Goal: Task Accomplishment & Management: Manage account settings

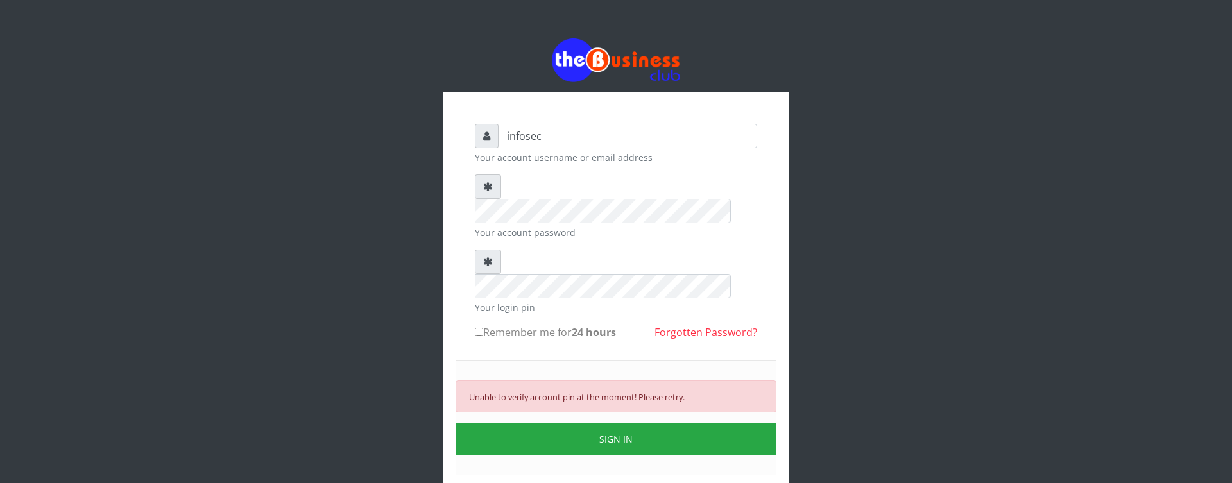
click at [485, 325] on label "Remember me for 24 hours" at bounding box center [545, 332] width 141 height 15
click at [483, 328] on input "Remember me for 24 hours" at bounding box center [479, 332] width 8 height 8
checkbox input "true"
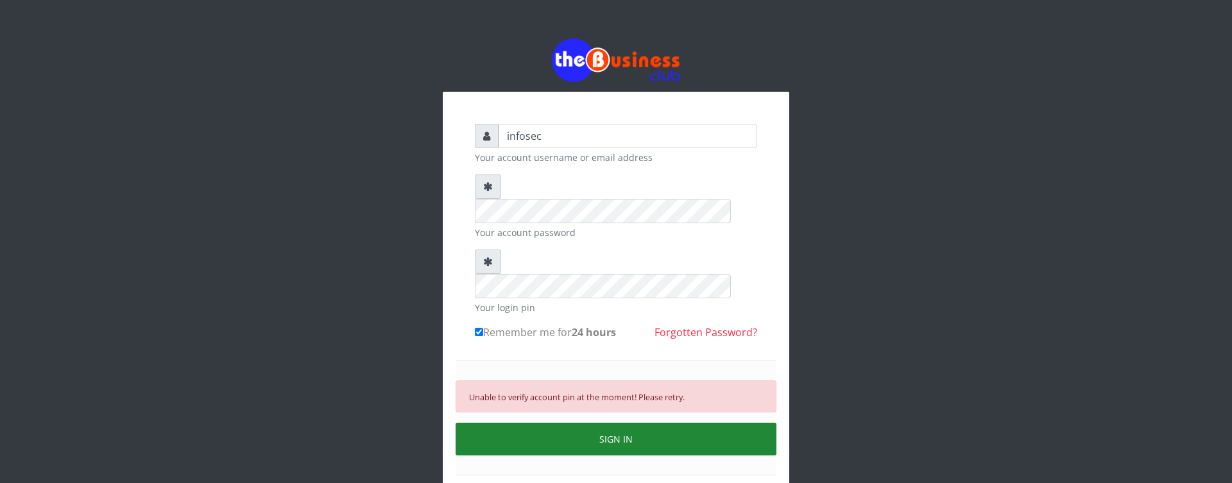
click at [583, 423] on button "SIGN IN" at bounding box center [616, 439] width 321 height 33
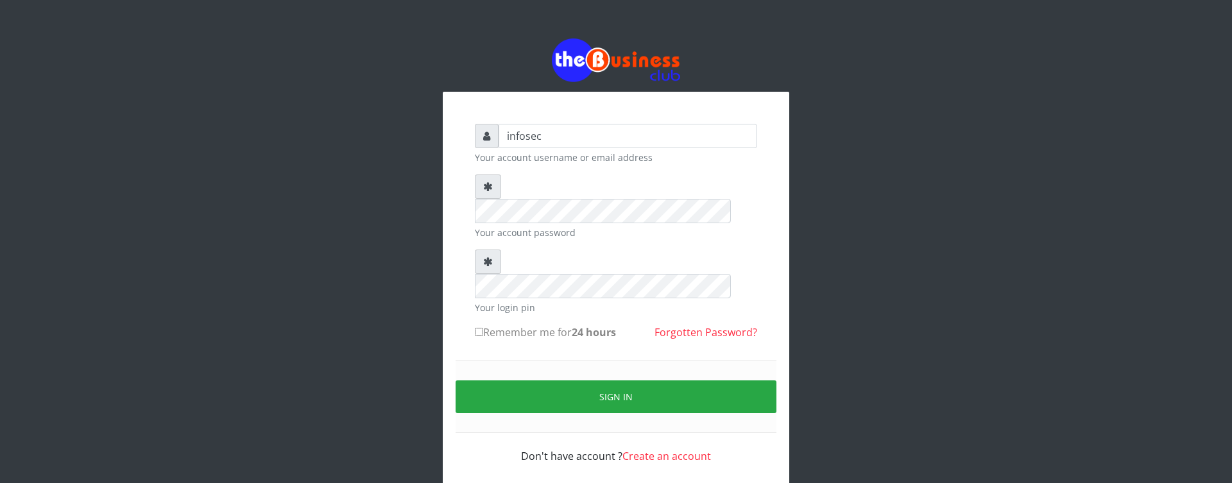
click at [809, 137] on div "infosec Your account username or email address Your account password Your login…" at bounding box center [616, 264] width 732 height 528
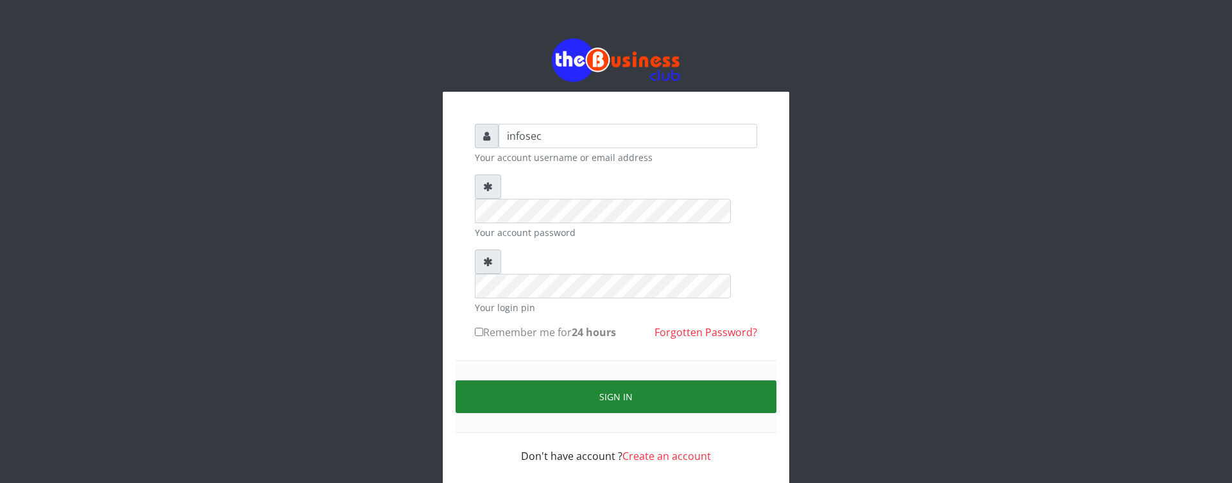
click at [629, 381] on button "Sign in" at bounding box center [616, 397] width 321 height 33
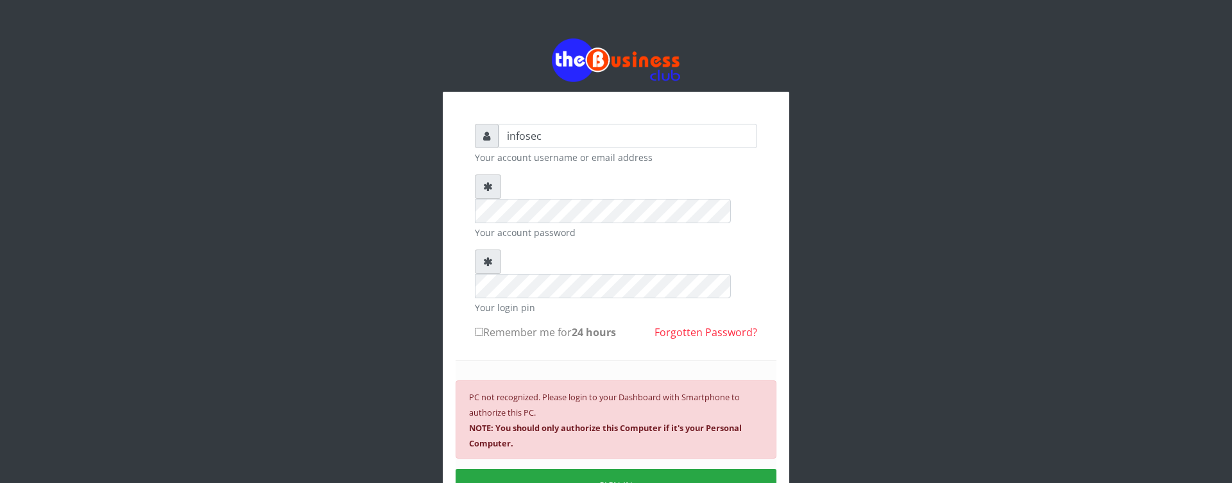
click at [182, 167] on div "infosec Your account username or email address Your account password Your login…" at bounding box center [616, 308] width 1232 height 617
click at [601, 469] on button "SIGN IN" at bounding box center [616, 485] width 321 height 33
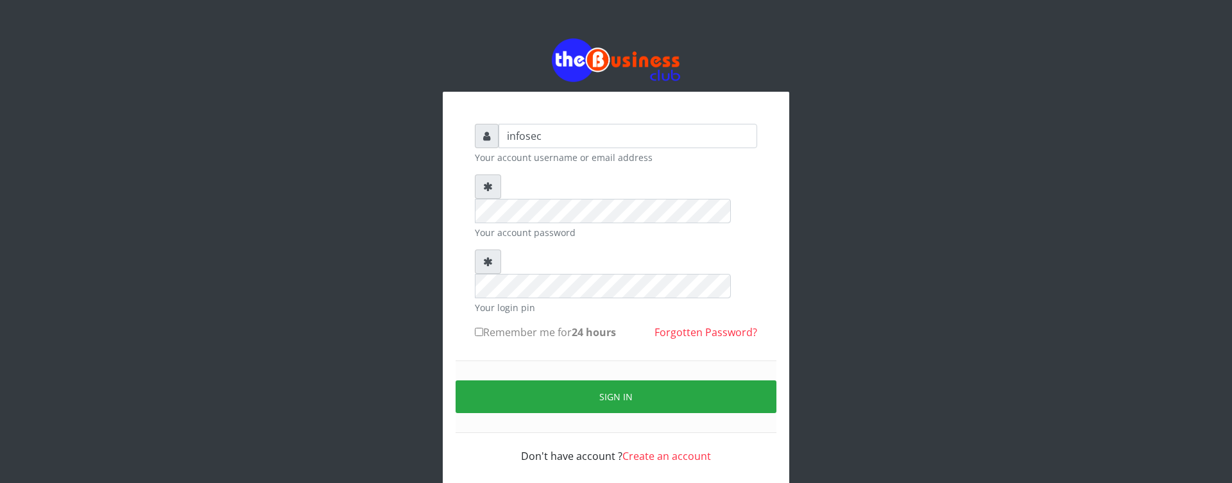
click at [615, 250] on div "Your login pin" at bounding box center [616, 282] width 282 height 65
click at [680, 194] on form "infosec Your account username or email address Your account password Your login…" at bounding box center [616, 294] width 282 height 340
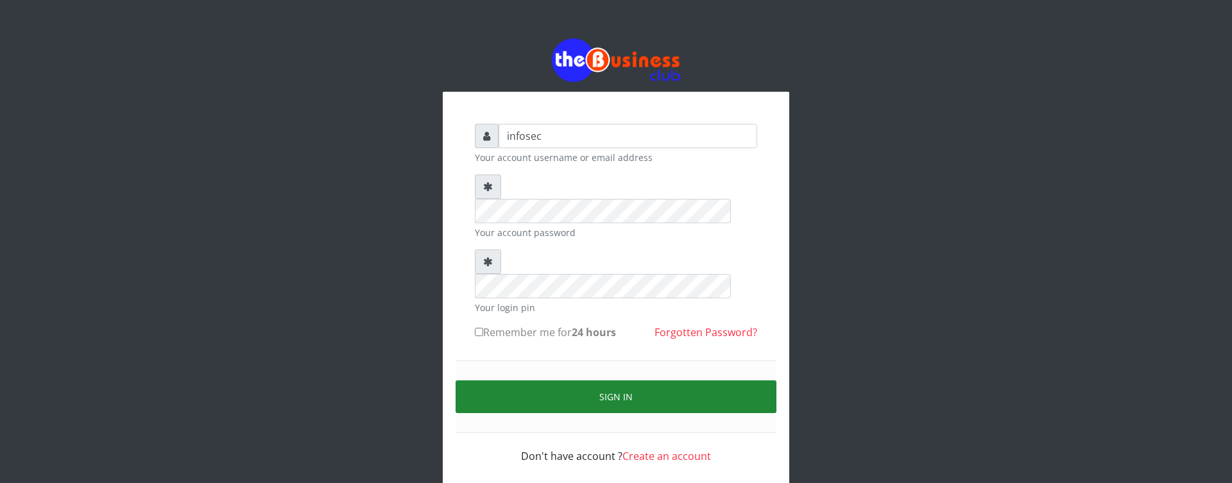
click at [674, 381] on button "Sign in" at bounding box center [616, 397] width 321 height 33
